Goal: Task Accomplishment & Management: Manage account settings

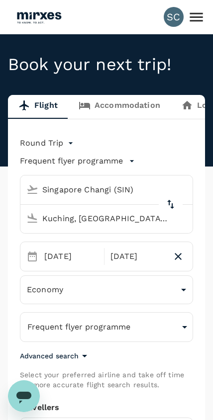
click at [192, 25] on icon at bounding box center [195, 16] width 17 height 17
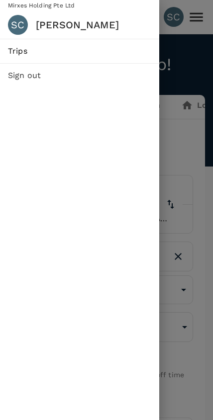
click at [100, 51] on span "Trips" at bounding box center [79, 51] width 143 height 12
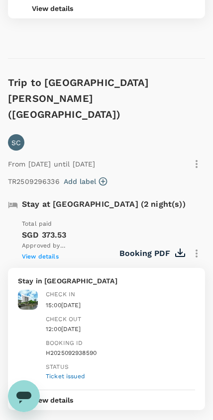
scroll to position [1419, 0]
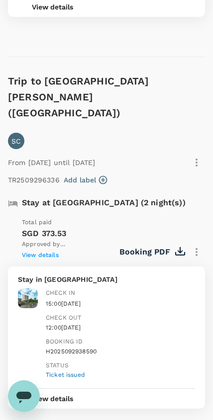
click at [195, 157] on icon "button" at bounding box center [196, 163] width 12 height 12
click at [177, 259] on div at bounding box center [106, 210] width 213 height 420
click at [202, 244] on button "button" at bounding box center [196, 252] width 17 height 17
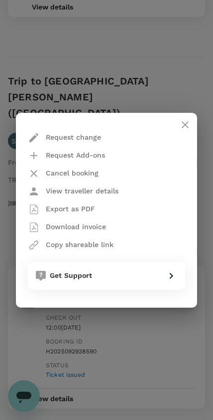
click at [90, 176] on p "Cancel booking" at bounding box center [72, 173] width 53 height 10
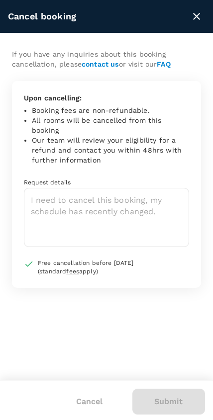
click at [141, 202] on textarea at bounding box center [106, 217] width 165 height 59
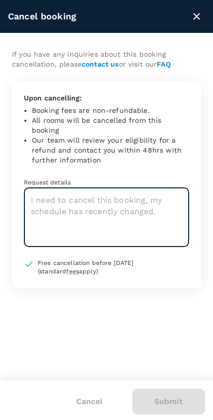
scroll to position [1418, 0]
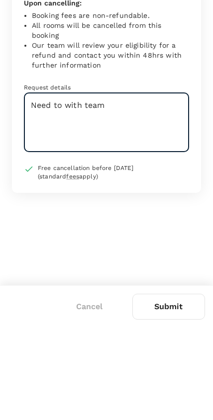
type textarea "Need to with team"
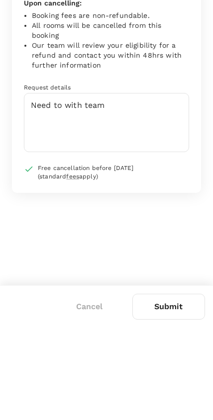
scroll to position [1513, 0]
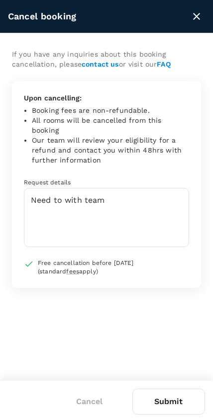
click at [179, 399] on button "Submit" at bounding box center [168, 402] width 73 height 26
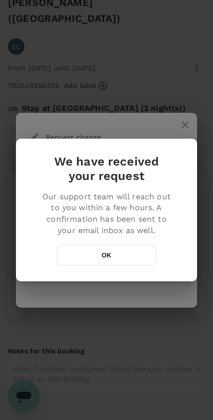
click at [124, 248] on button "OK" at bounding box center [106, 255] width 99 height 21
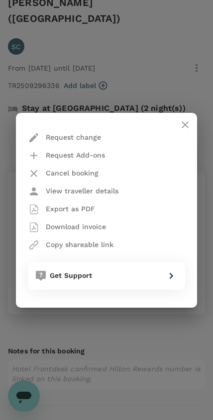
click at [188, 120] on icon "close" at bounding box center [185, 125] width 12 height 12
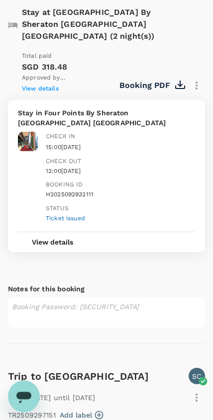
scroll to position [0, 0]
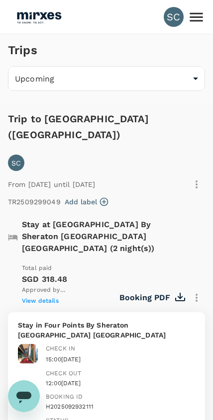
click at [204, 16] on icon at bounding box center [195, 16] width 17 height 17
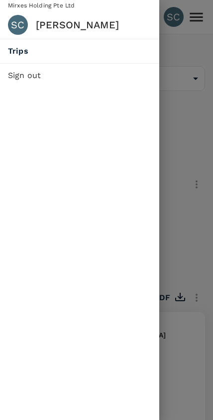
click at [16, 51] on span "Trips" at bounding box center [79, 51] width 143 height 12
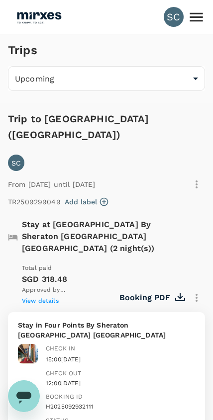
click at [44, 7] on img at bounding box center [39, 17] width 46 height 22
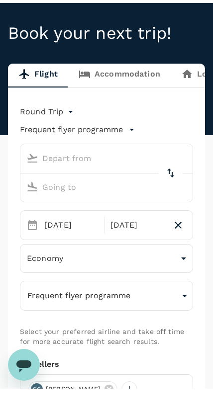
type input "Singapore Changi (SIN)"
type input "Kuching, [GEOGRAPHIC_DATA] (any)"
type input "Singapore Changi (SIN)"
type input "Kuching, [GEOGRAPHIC_DATA] (any)"
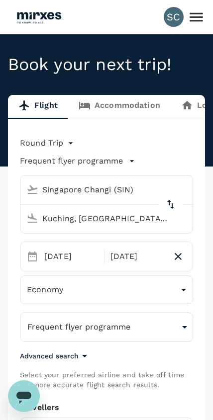
click at [194, 18] on icon at bounding box center [195, 16] width 17 height 17
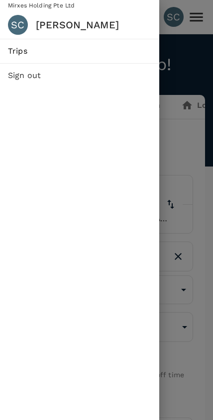
click at [24, 51] on span "Trips" at bounding box center [79, 51] width 143 height 12
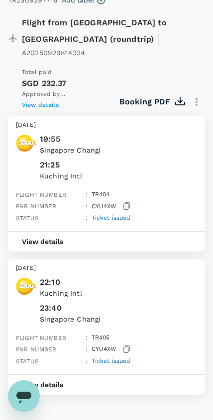
scroll to position [1990, 0]
